Goal: Transaction & Acquisition: Download file/media

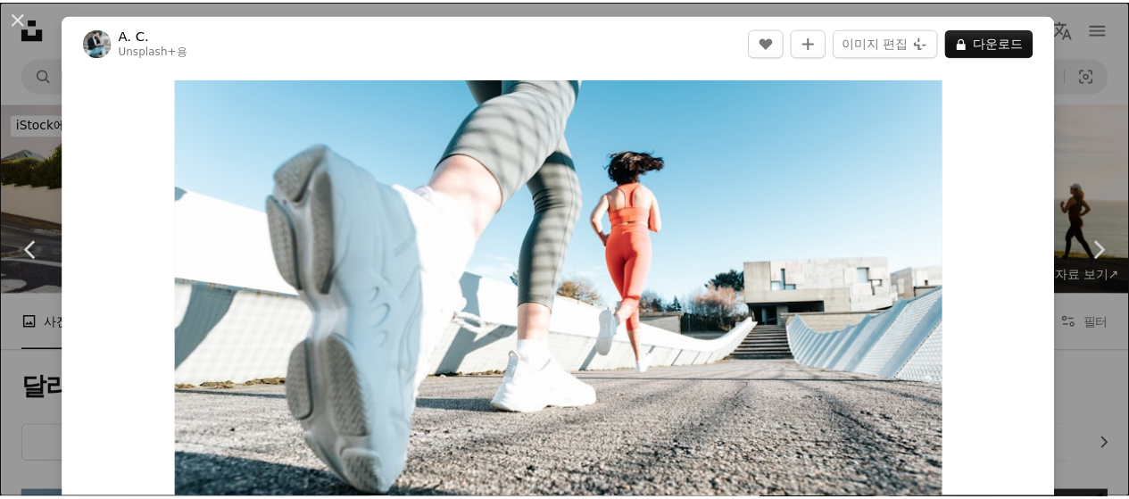
scroll to position [2141, 0]
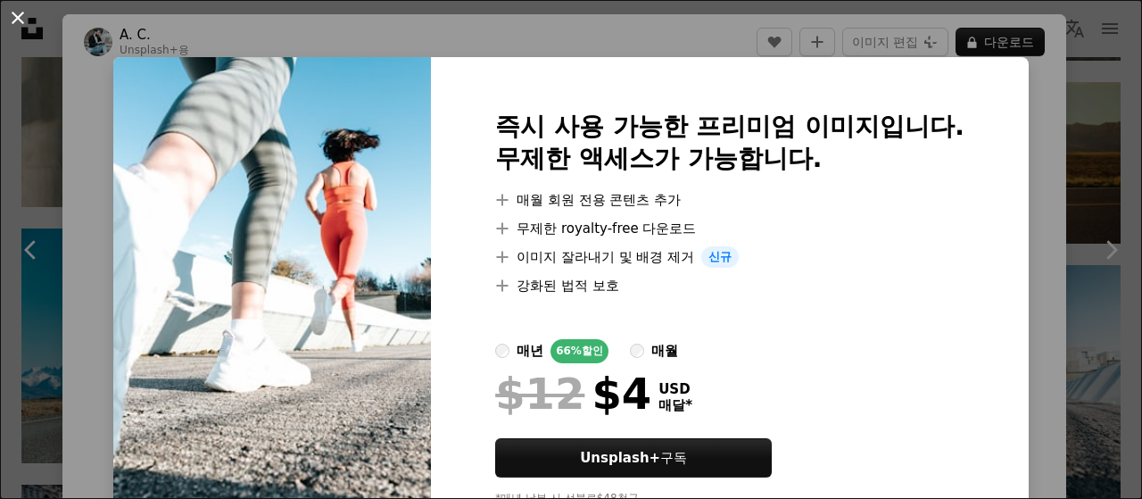
click at [20, 15] on button "An X shape" at bounding box center [17, 17] width 21 height 21
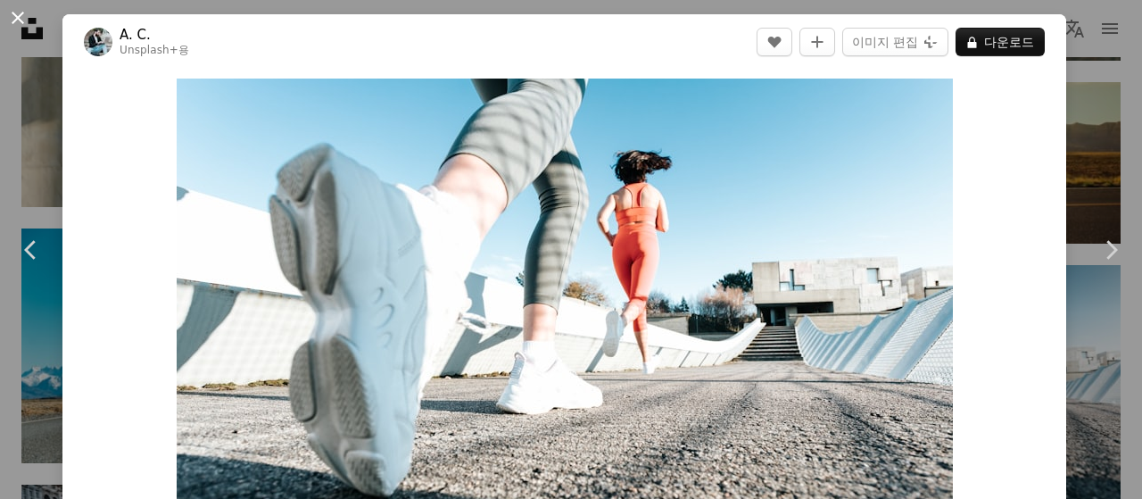
click at [18, 21] on button "An X shape" at bounding box center [17, 17] width 21 height 21
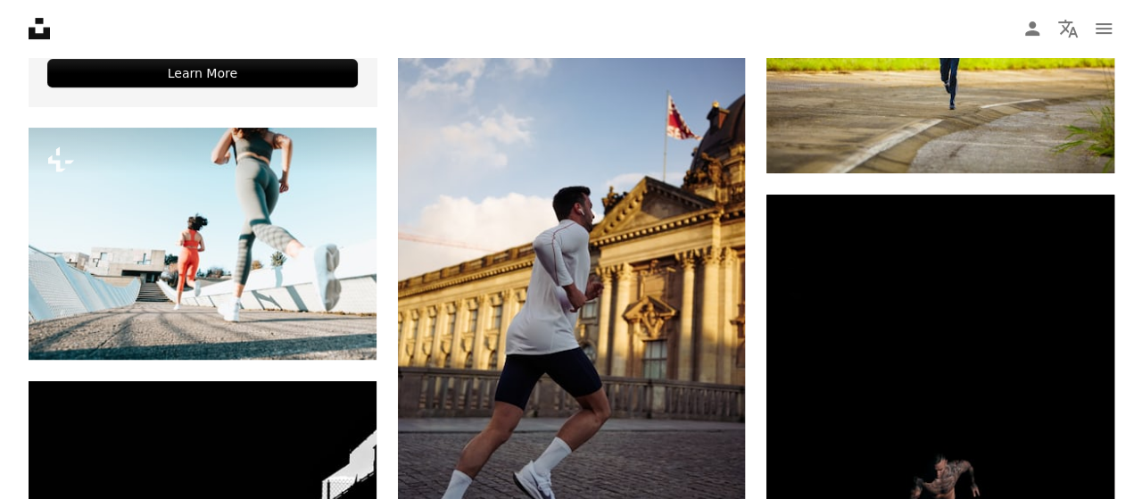
scroll to position [3480, 0]
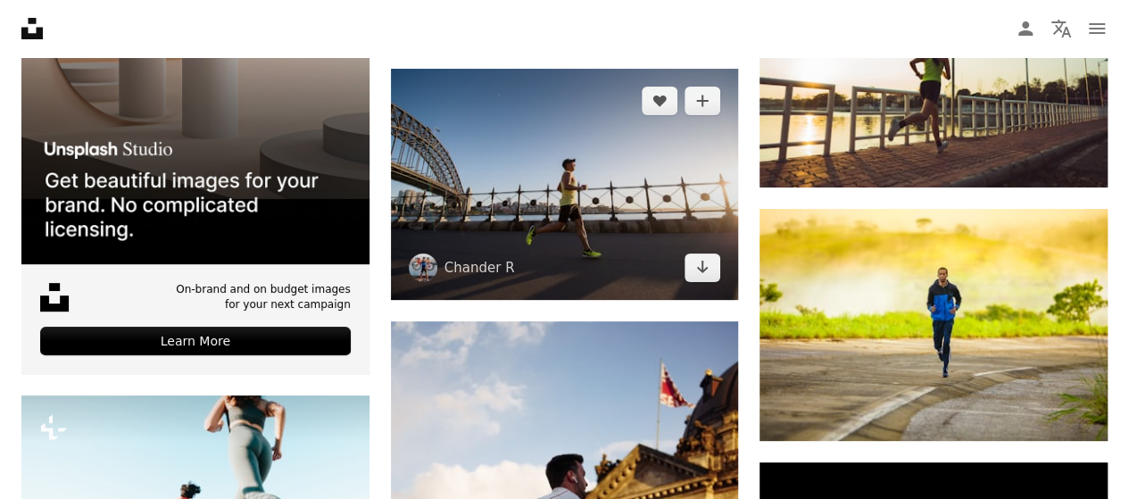
click at [501, 124] on img at bounding box center [565, 184] width 348 height 231
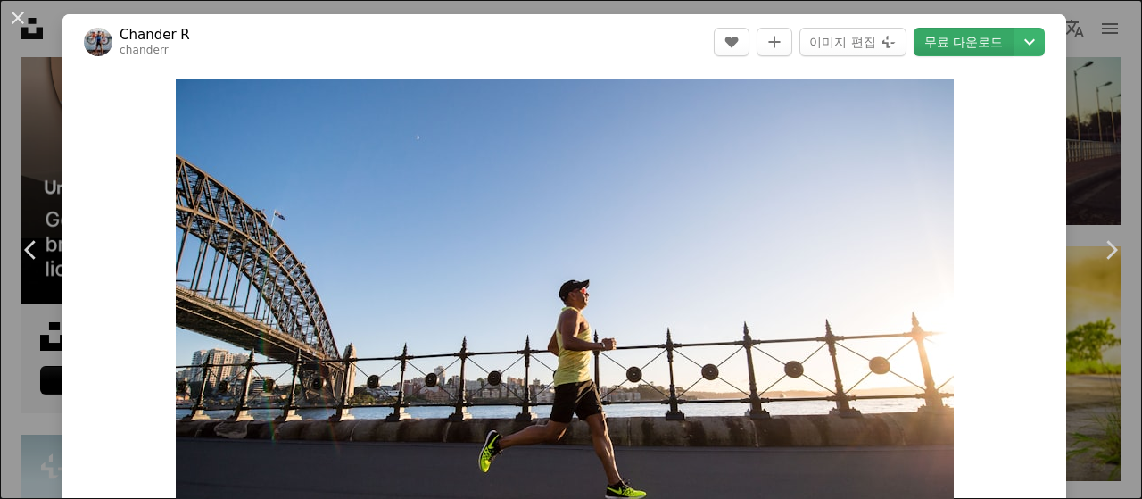
click at [955, 40] on link "무료 다운로드" at bounding box center [964, 42] width 100 height 29
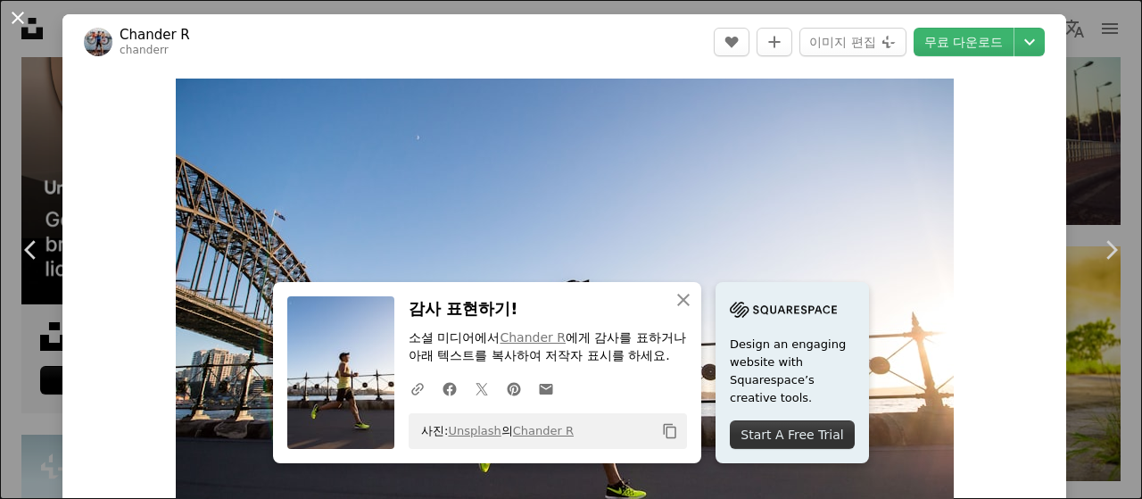
click at [14, 16] on button "An X shape" at bounding box center [17, 17] width 21 height 21
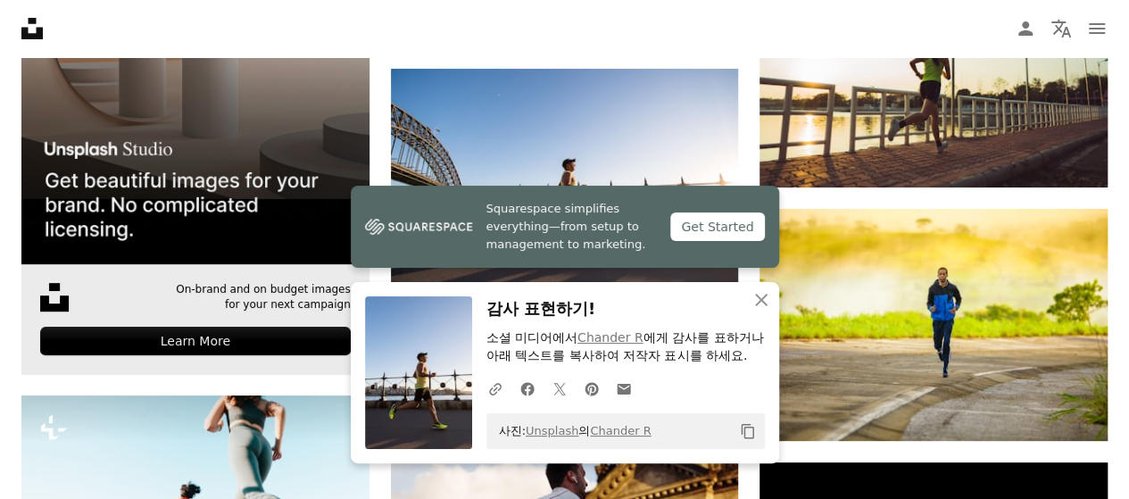
scroll to position [3747, 0]
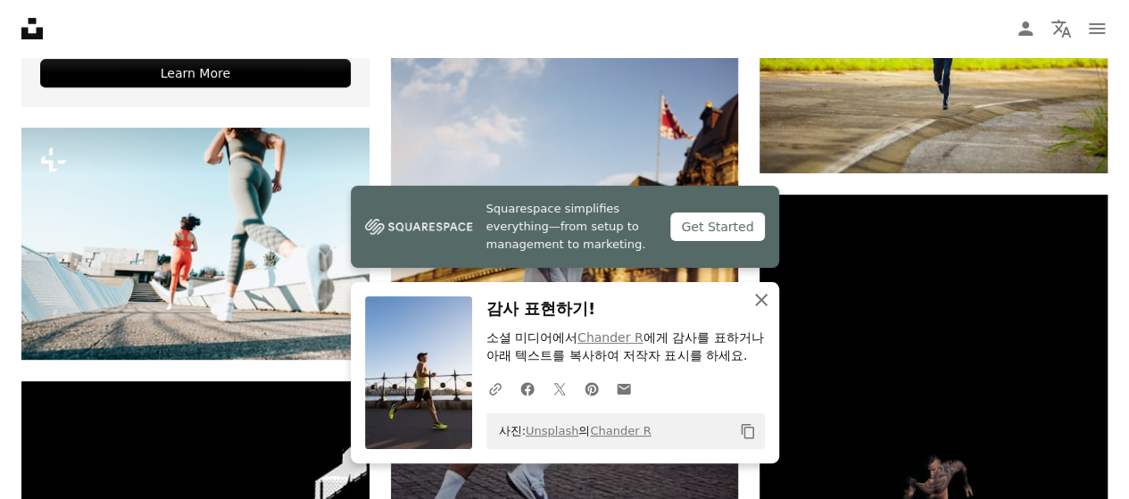
click at [759, 302] on icon "button" at bounding box center [761, 300] width 12 height 12
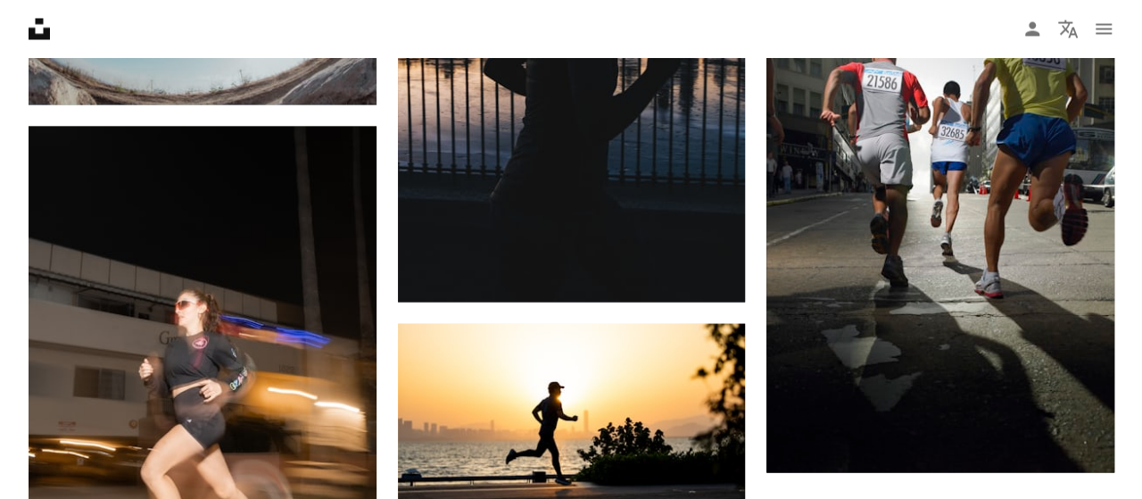
scroll to position [5086, 0]
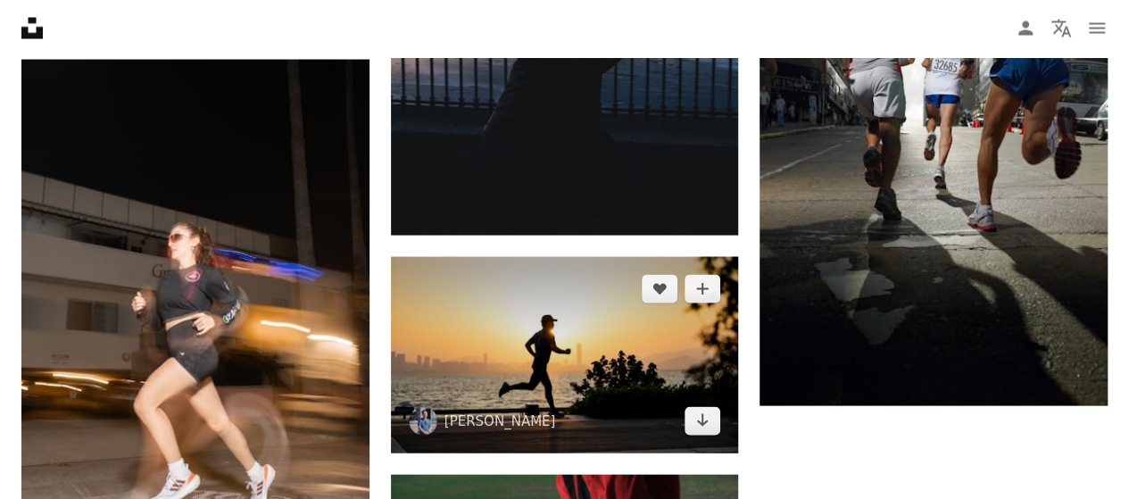
click at [550, 377] on img at bounding box center [565, 354] width 348 height 195
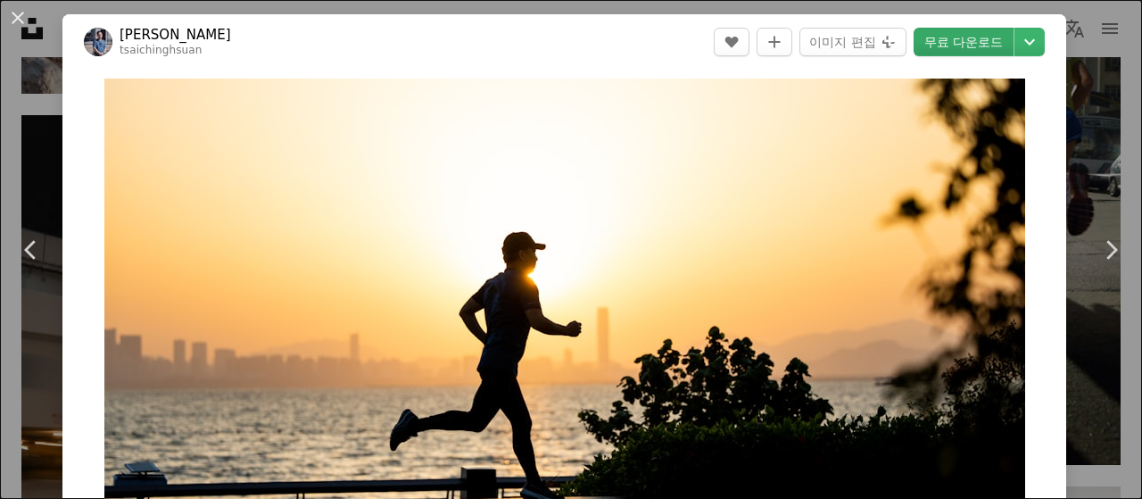
click at [920, 42] on link "무료 다운로드" at bounding box center [964, 42] width 100 height 29
